Goal: Transaction & Acquisition: Purchase product/service

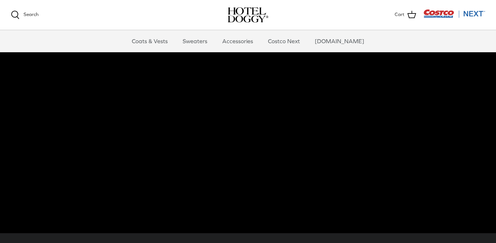
scroll to position [30, 0]
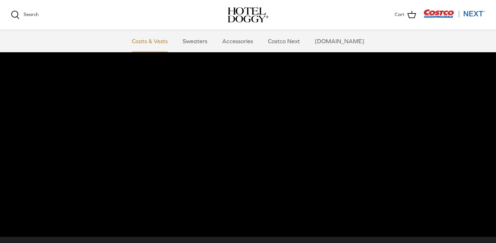
click at [164, 41] on link "Coats & Vests" at bounding box center [149, 41] width 49 height 22
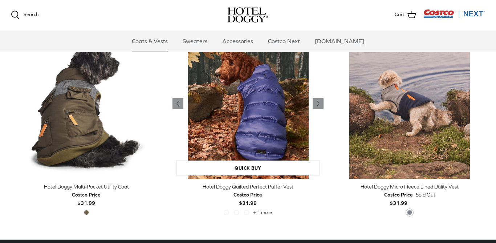
scroll to position [1439, 0]
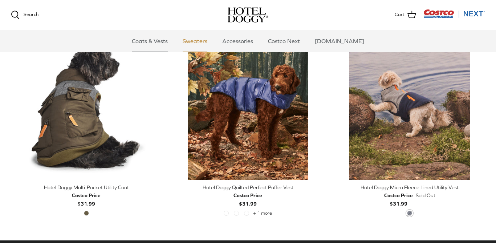
click at [203, 44] on link "Sweaters" at bounding box center [195, 41] width 38 height 22
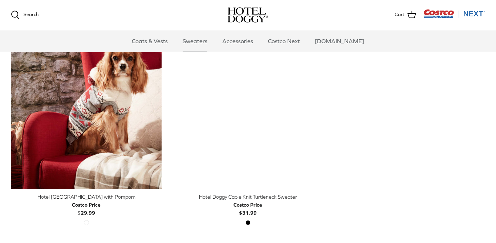
scroll to position [222, 0]
